Goal: Find specific page/section: Find specific page/section

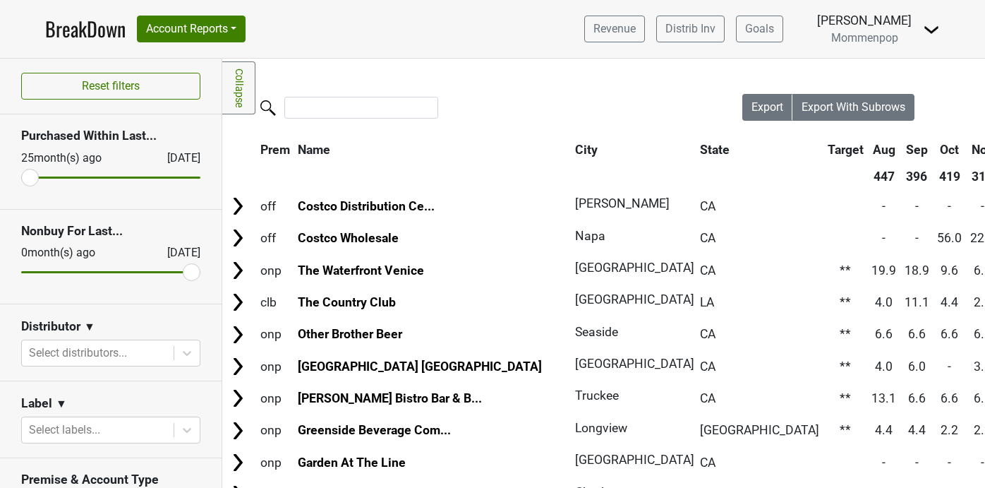
click at [929, 30] on img at bounding box center [931, 29] width 17 height 17
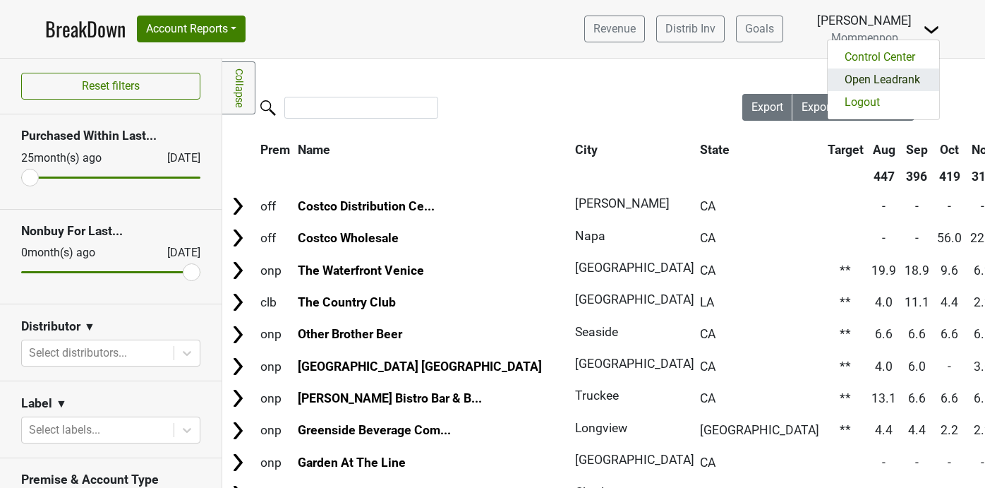
click at [875, 83] on link "Open Leadrank" at bounding box center [884, 79] width 112 height 23
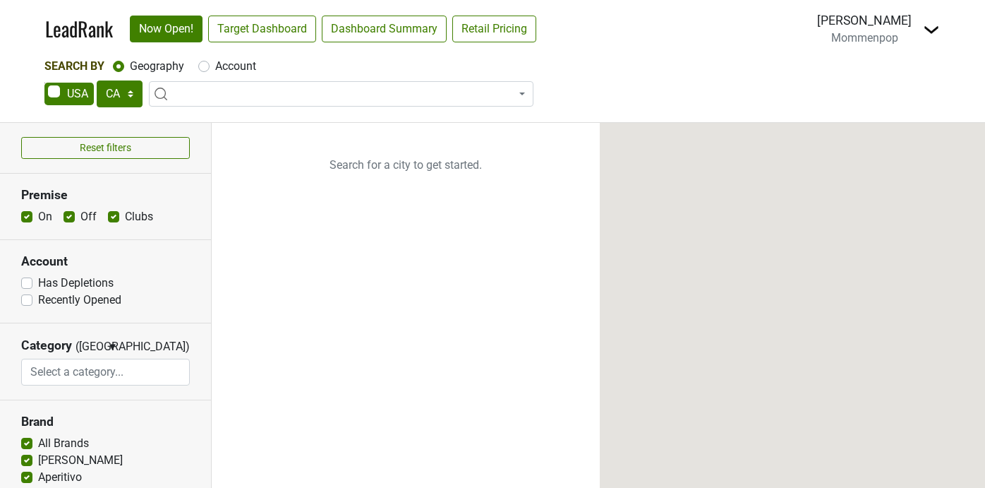
select select "CA"
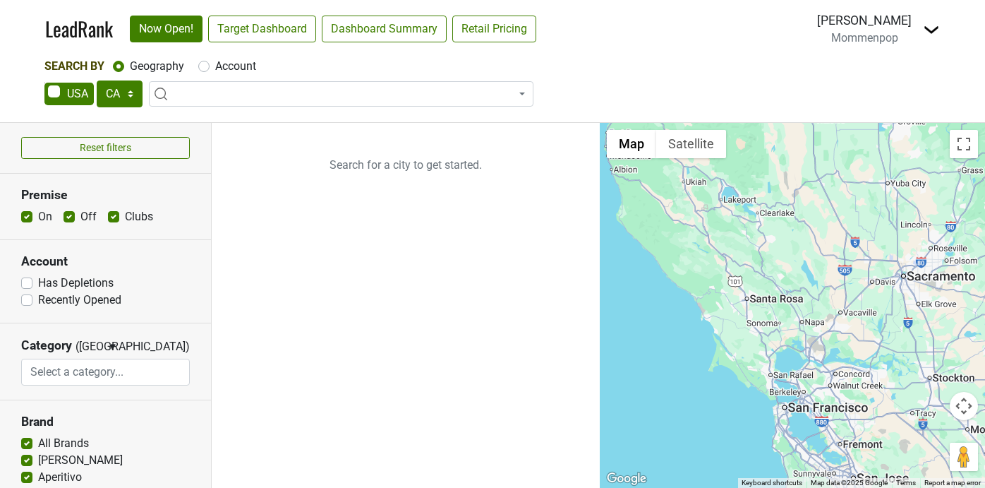
click at [215, 66] on label "Account" at bounding box center [235, 66] width 41 height 17
click at [202, 66] on input "Account" at bounding box center [203, 65] width 11 height 14
radio input "true"
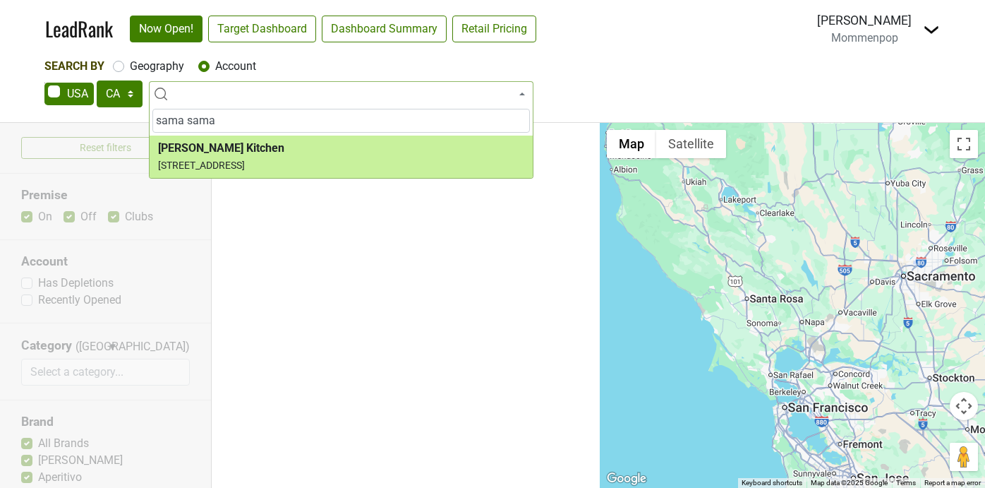
type input "sama sama"
select select "69155"
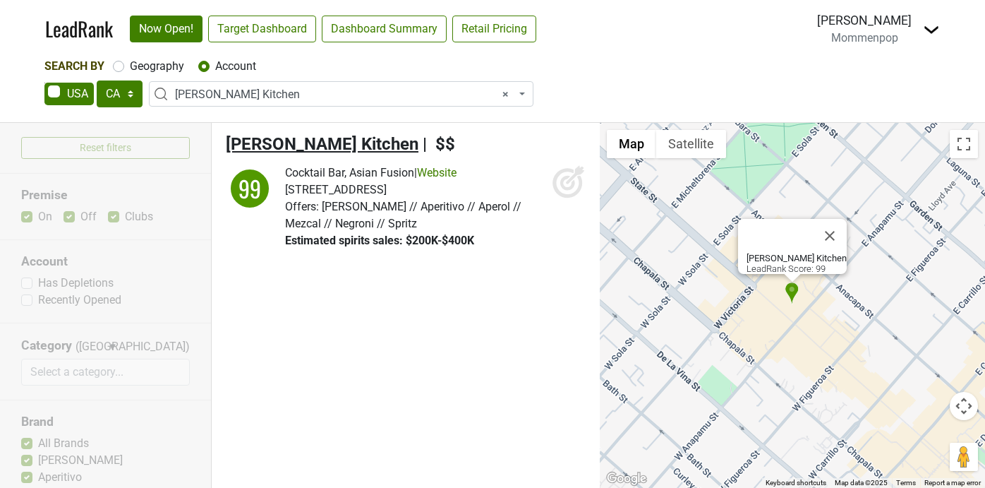
click at [342, 148] on span "Sama Sama Kitchen" at bounding box center [322, 144] width 193 height 20
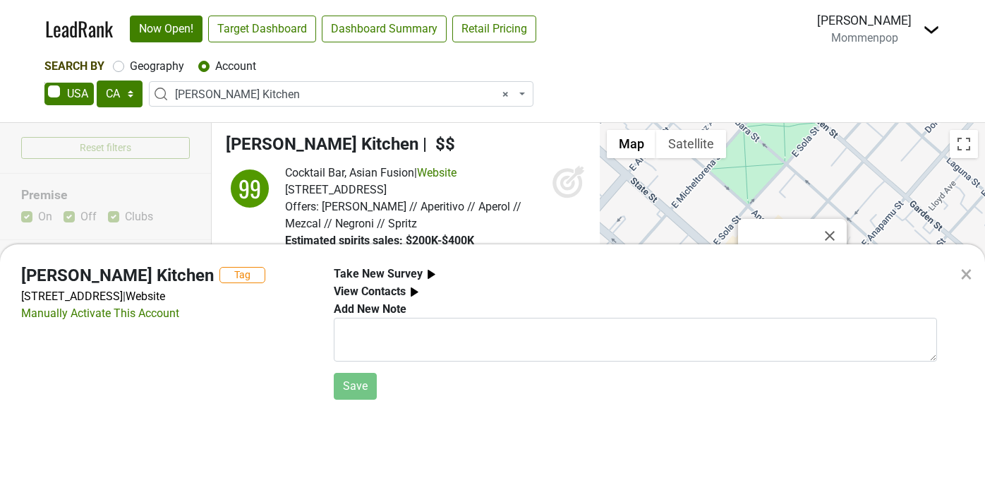
click at [497, 151] on div "× Sama Sama Kitchen Tag 1208 State St, Santa Barbara, CA 93101 | Website Manual…" at bounding box center [492, 244] width 985 height 488
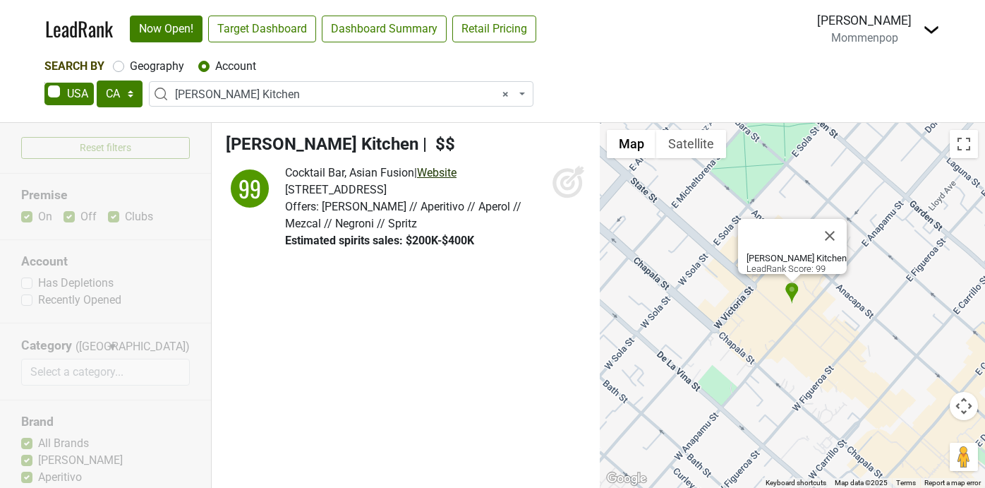
click at [447, 169] on link "Website" at bounding box center [437, 172] width 40 height 13
